Goal: Information Seeking & Learning: Learn about a topic

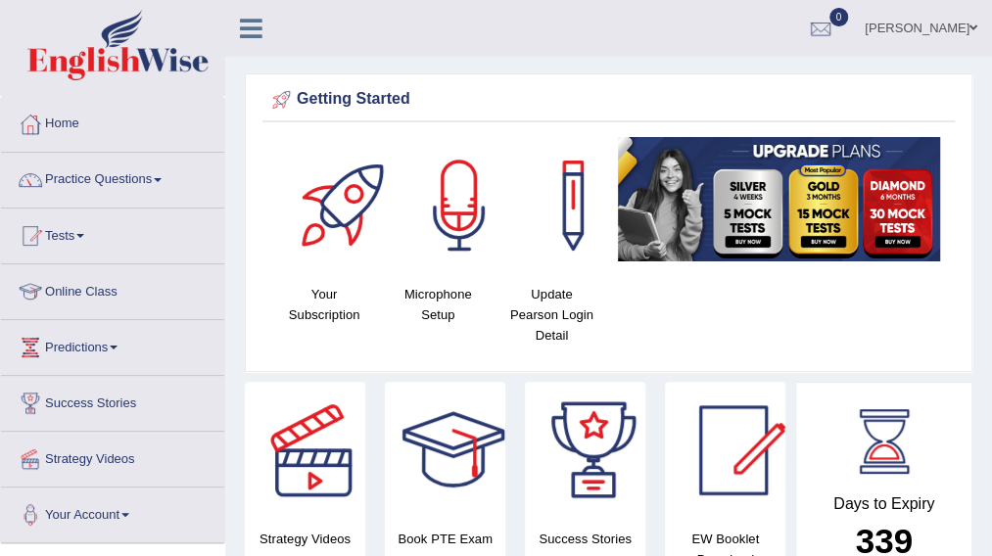
click at [114, 289] on link "Online Class" at bounding box center [112, 288] width 223 height 49
click at [114, 289] on link "Online Class" at bounding box center [110, 288] width 218 height 49
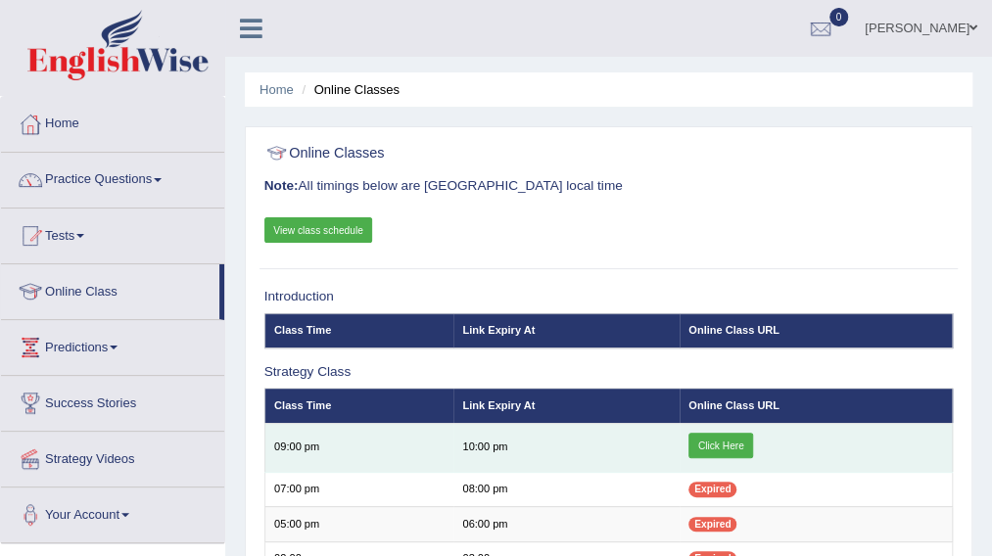
click at [701, 447] on link "Click Here" at bounding box center [721, 445] width 65 height 25
